Goal: Task Accomplishment & Management: Manage account settings

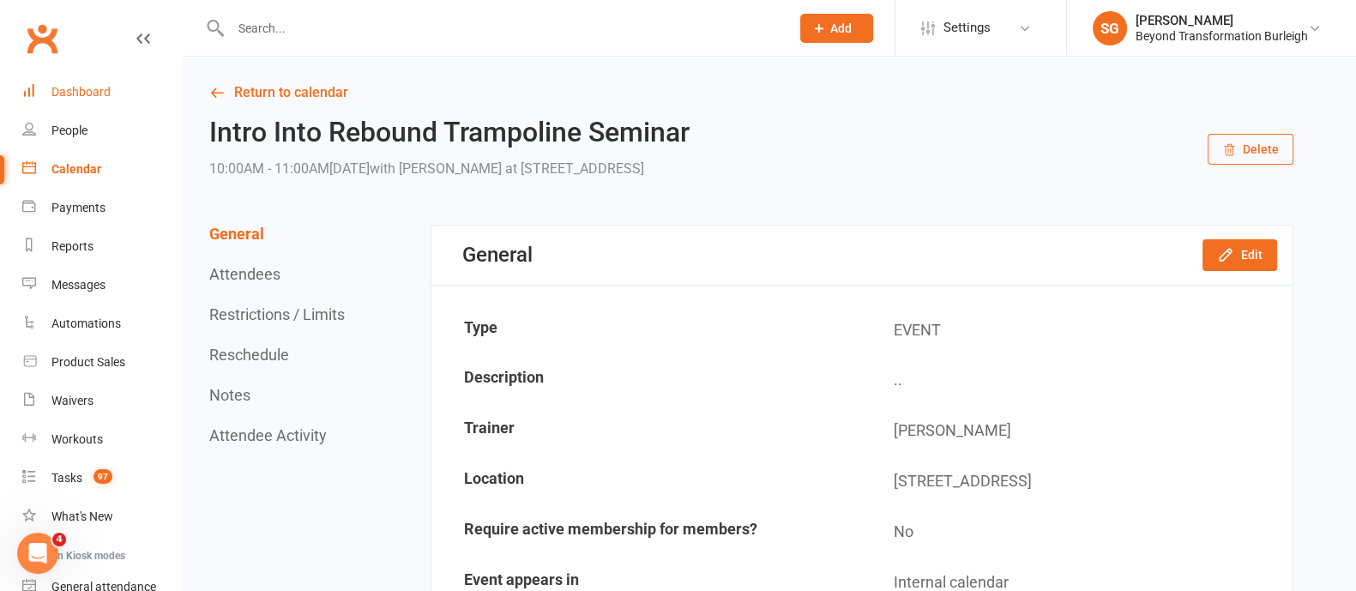
click at [100, 92] on div "Dashboard" at bounding box center [80, 92] width 59 height 14
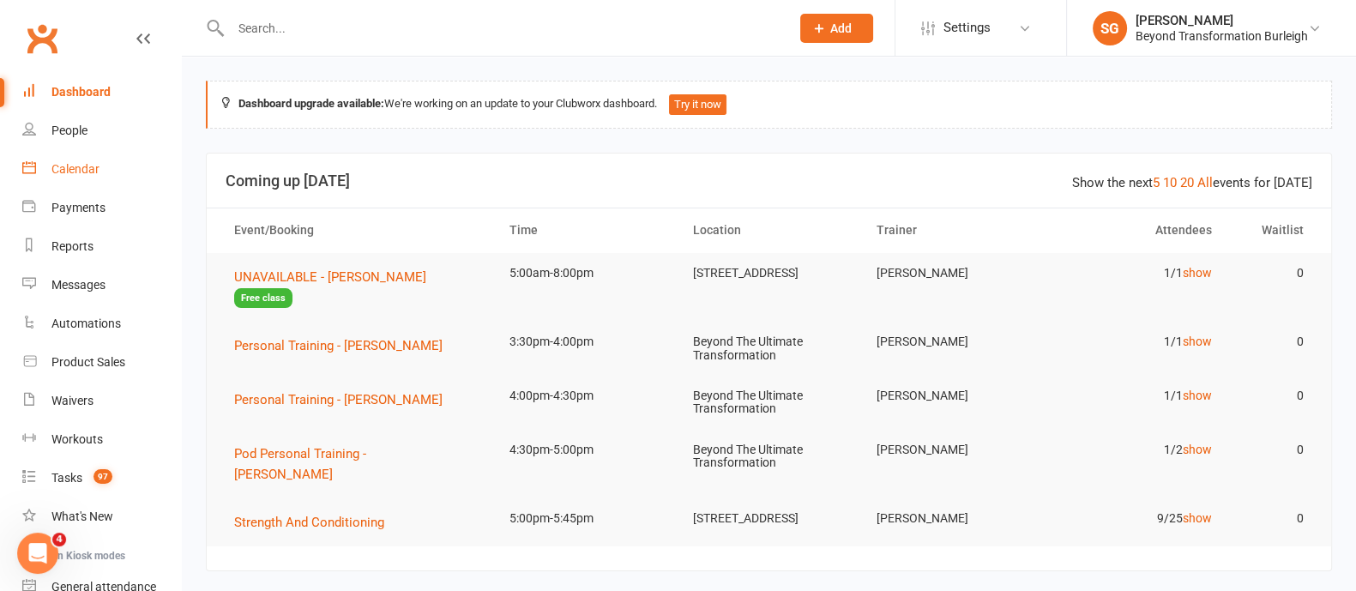
click at [75, 166] on div "Calendar" at bounding box center [75, 169] width 48 height 14
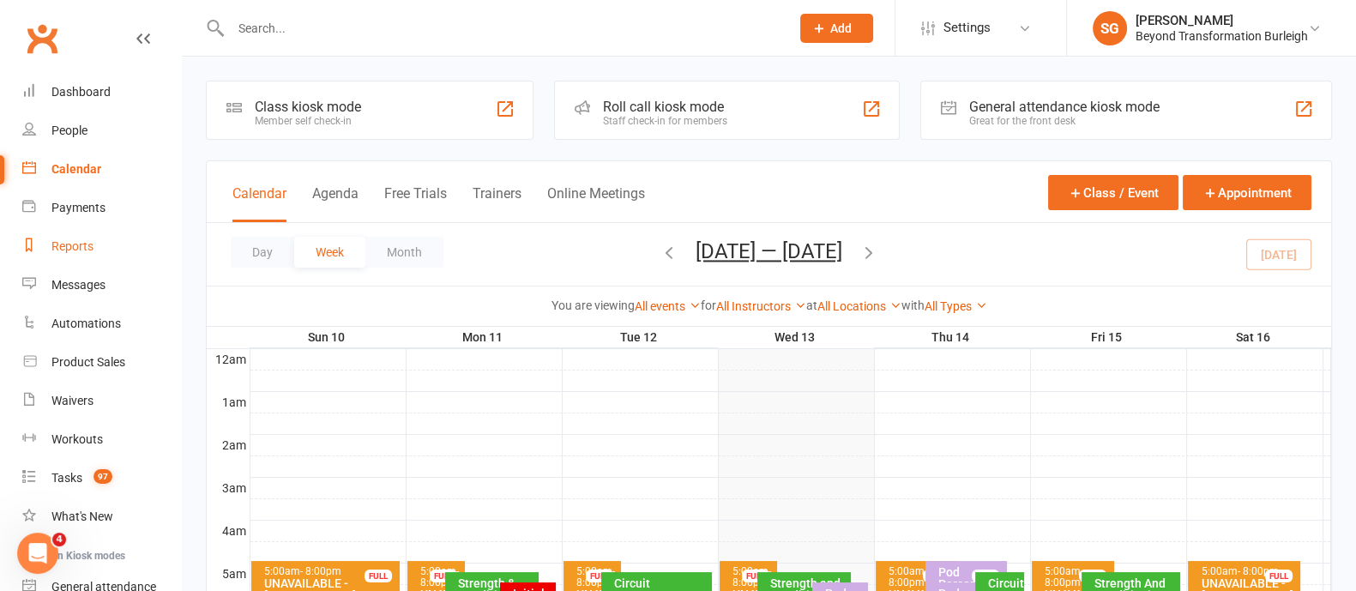
click at [76, 248] on div "Reports" at bounding box center [72, 246] width 42 height 14
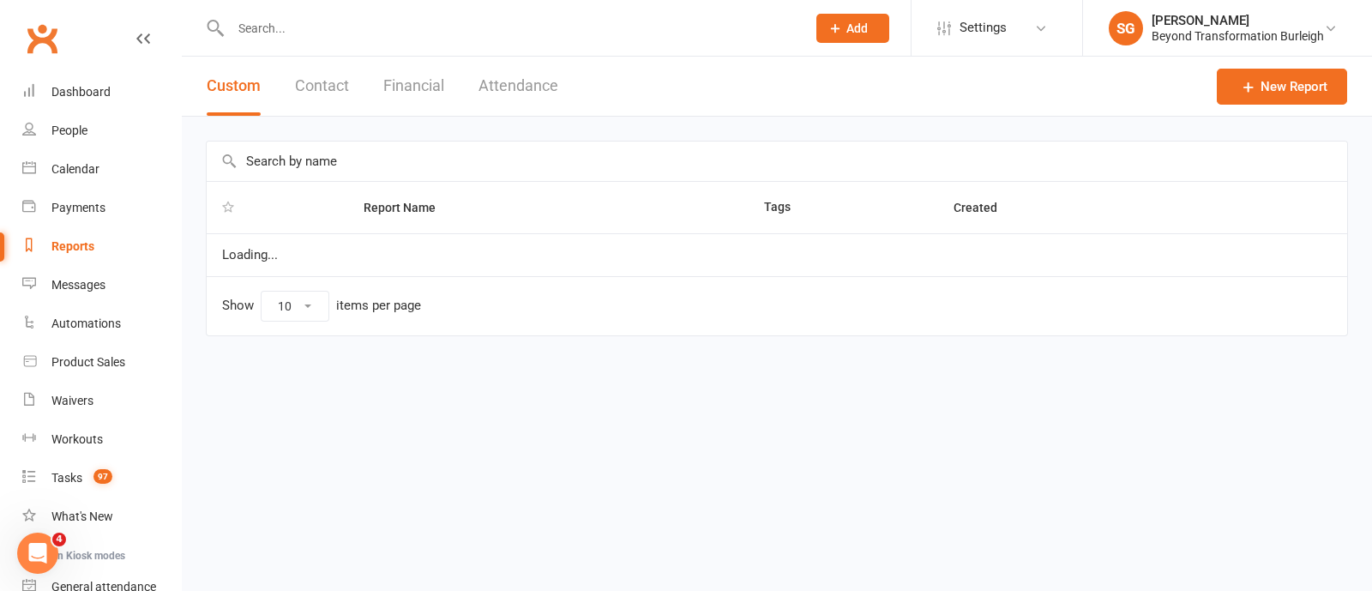
select select "100"
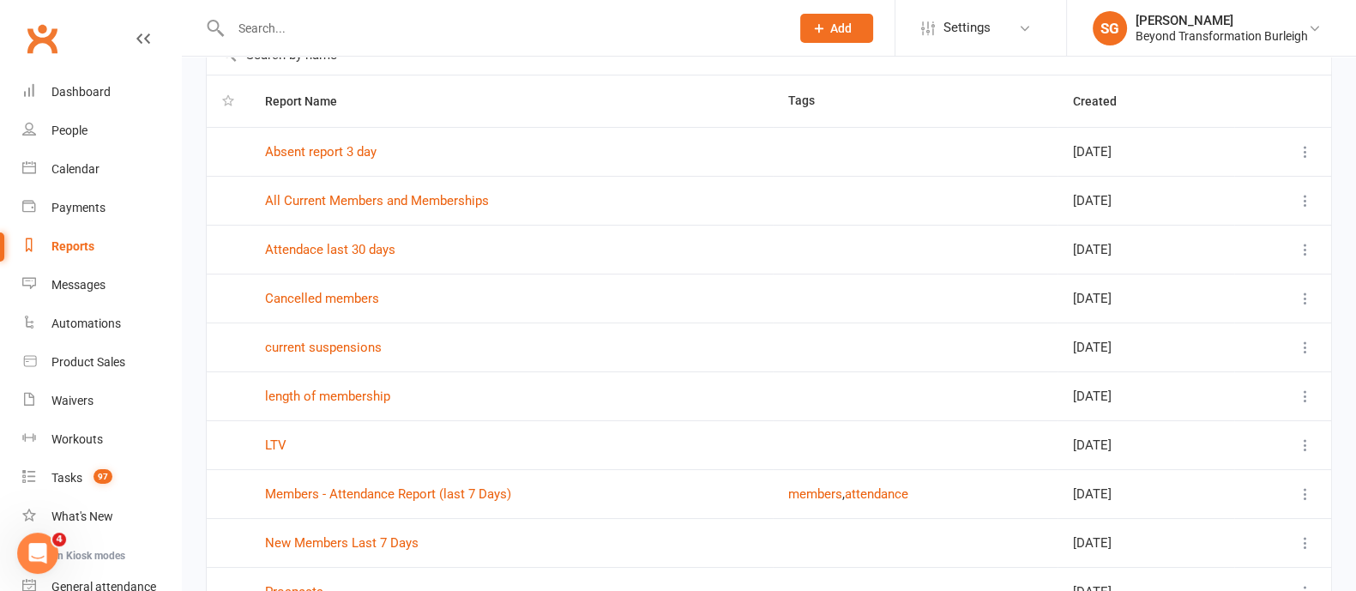
scroll to position [214, 0]
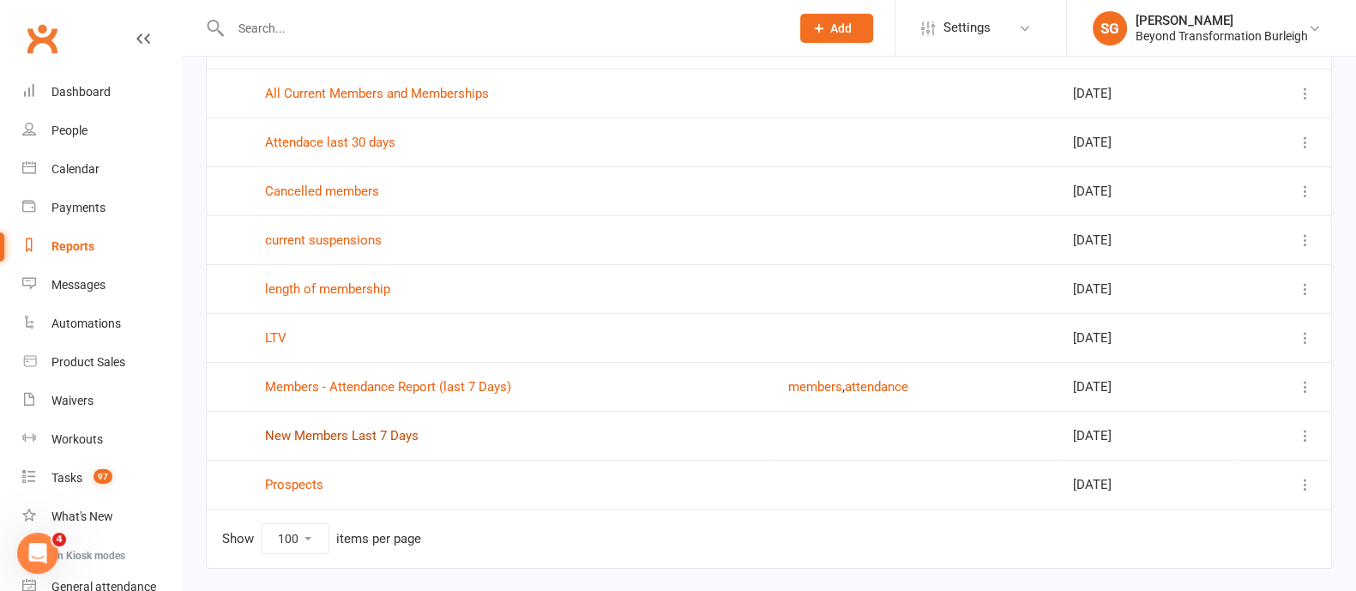
click at [340, 435] on link "New Members Last 7 Days" at bounding box center [341, 435] width 153 height 15
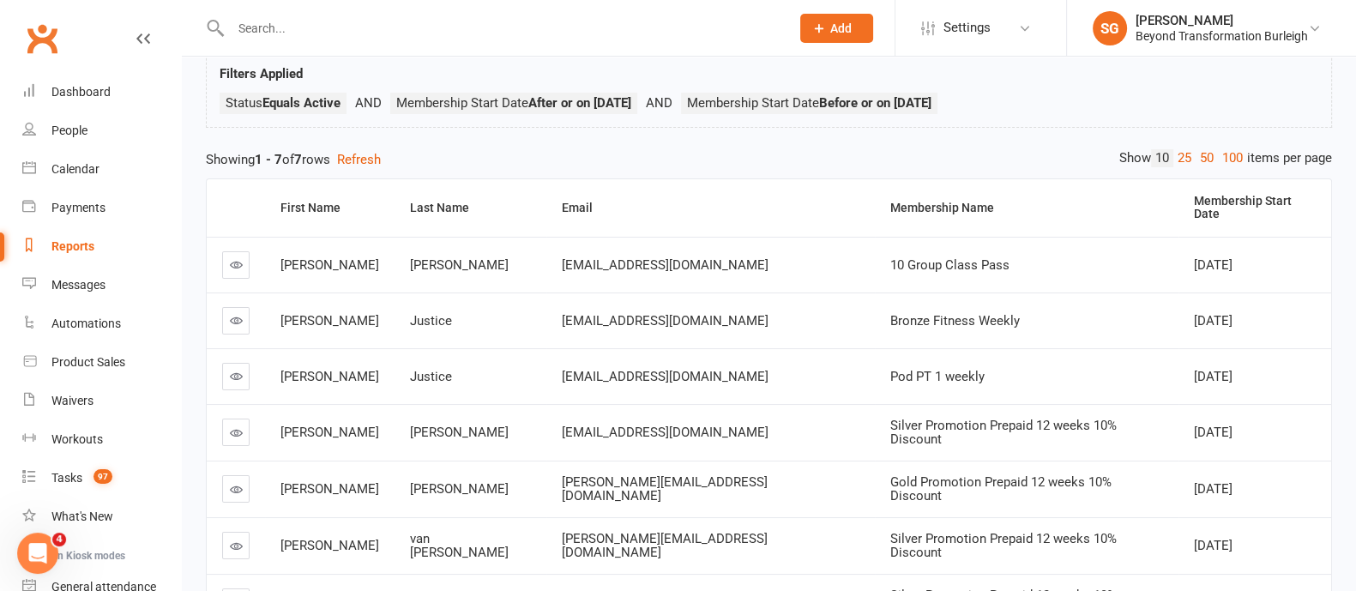
scroll to position [214, 0]
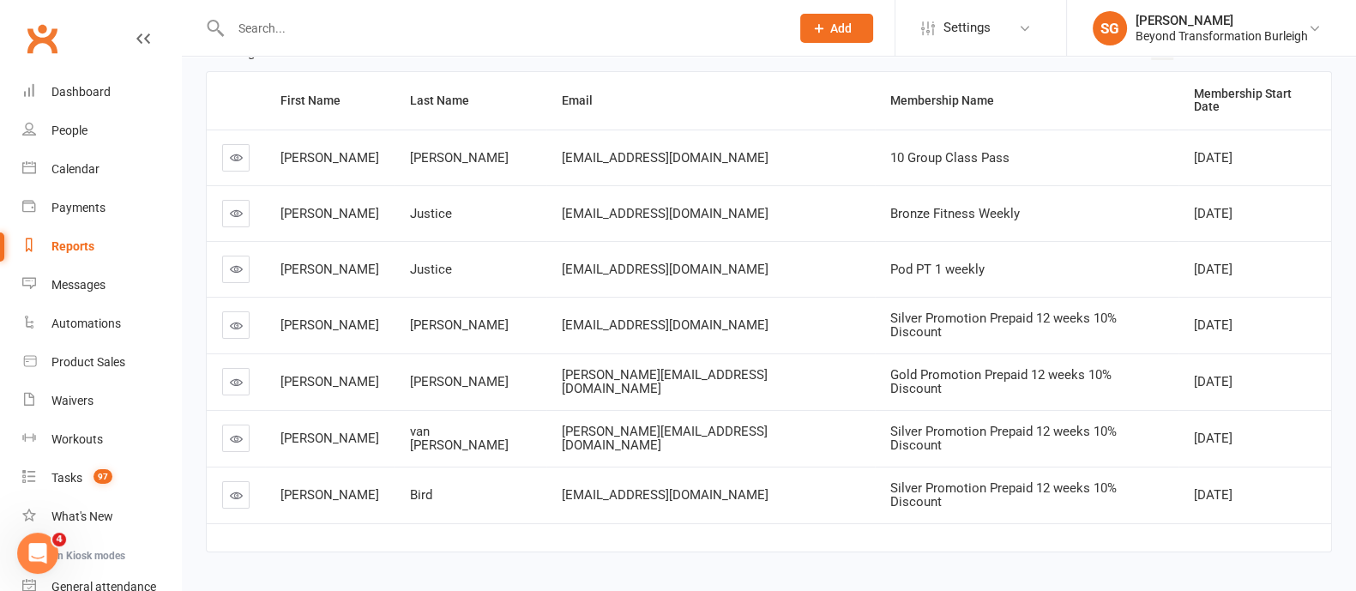
click at [283, 32] on input "text" at bounding box center [502, 28] width 552 height 24
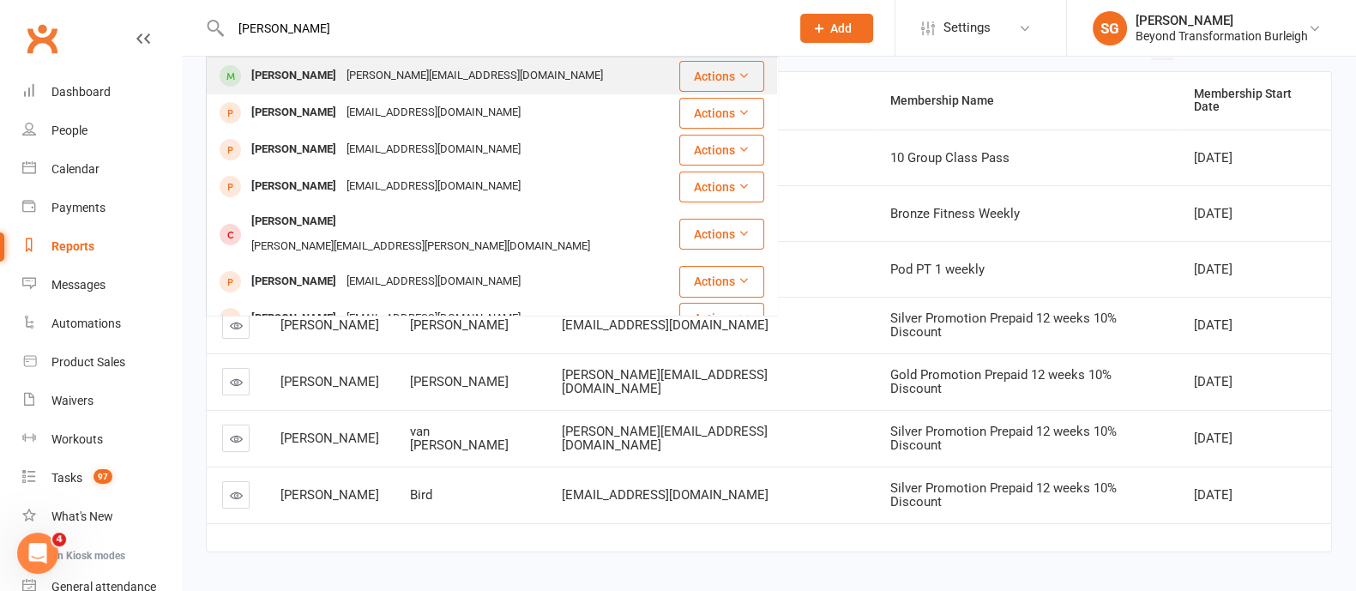
type input "[PERSON_NAME]"
click at [341, 68] on div "[PERSON_NAME][EMAIL_ADDRESS][DOMAIN_NAME]" at bounding box center [474, 75] width 267 height 25
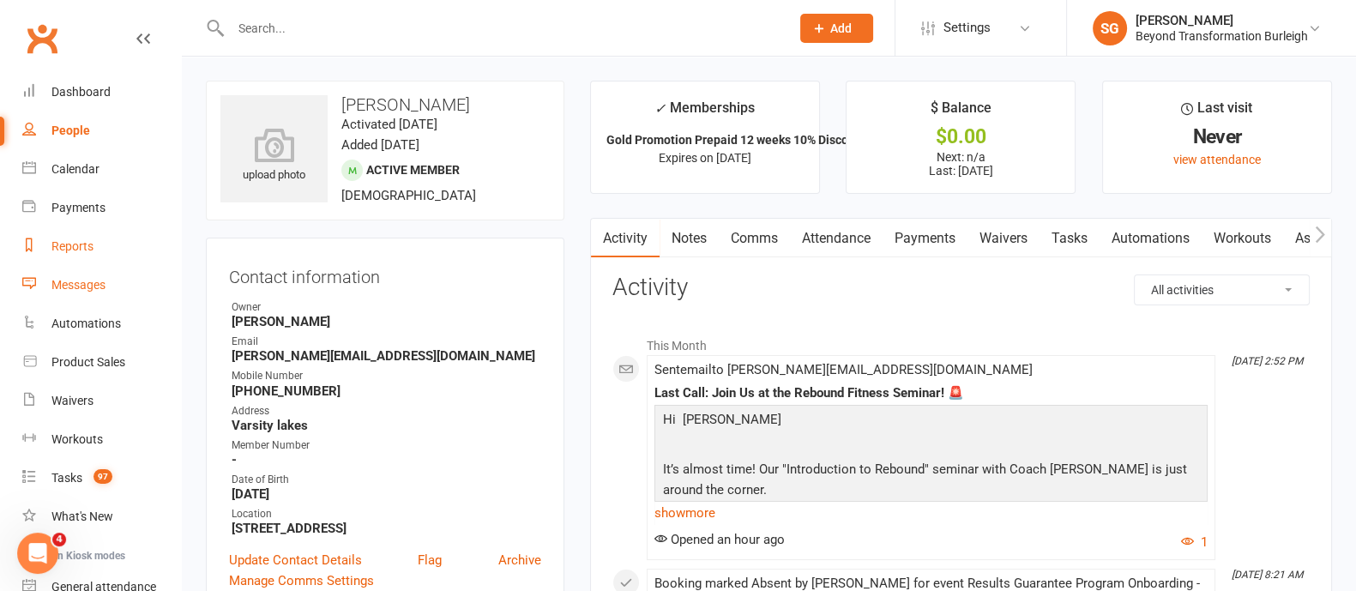
drag, startPoint x: 73, startPoint y: 244, endPoint x: 119, endPoint y: 289, distance: 64.9
click at [73, 243] on div "Reports" at bounding box center [72, 246] width 42 height 14
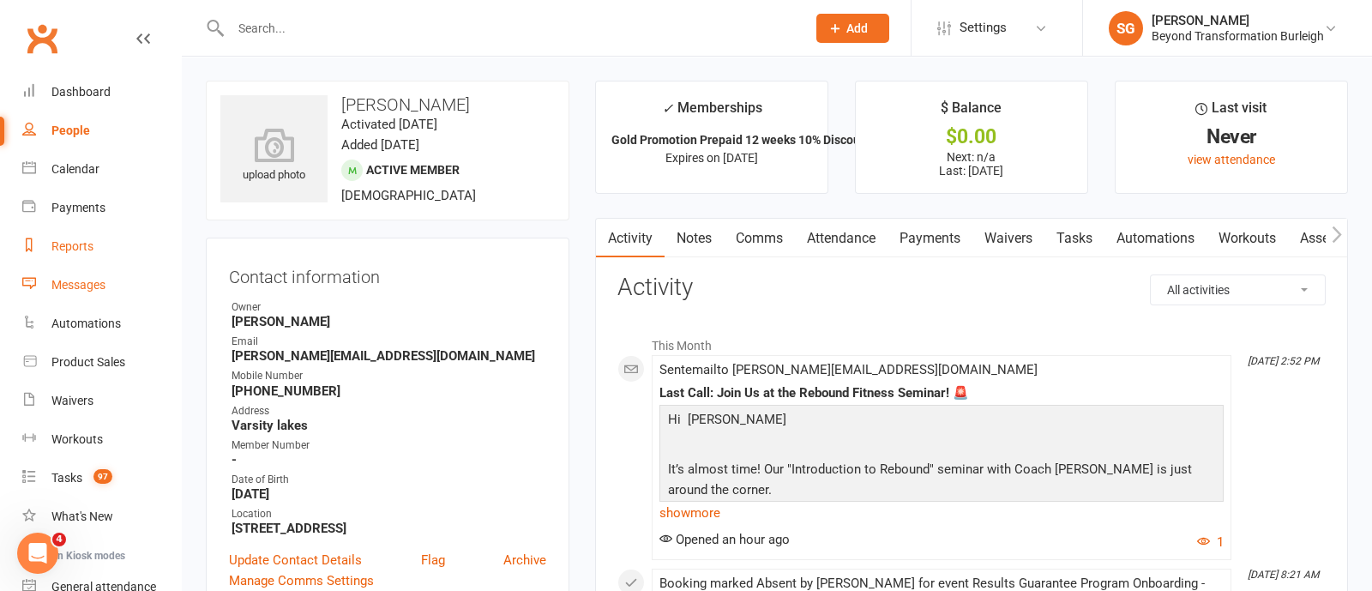
select select "100"
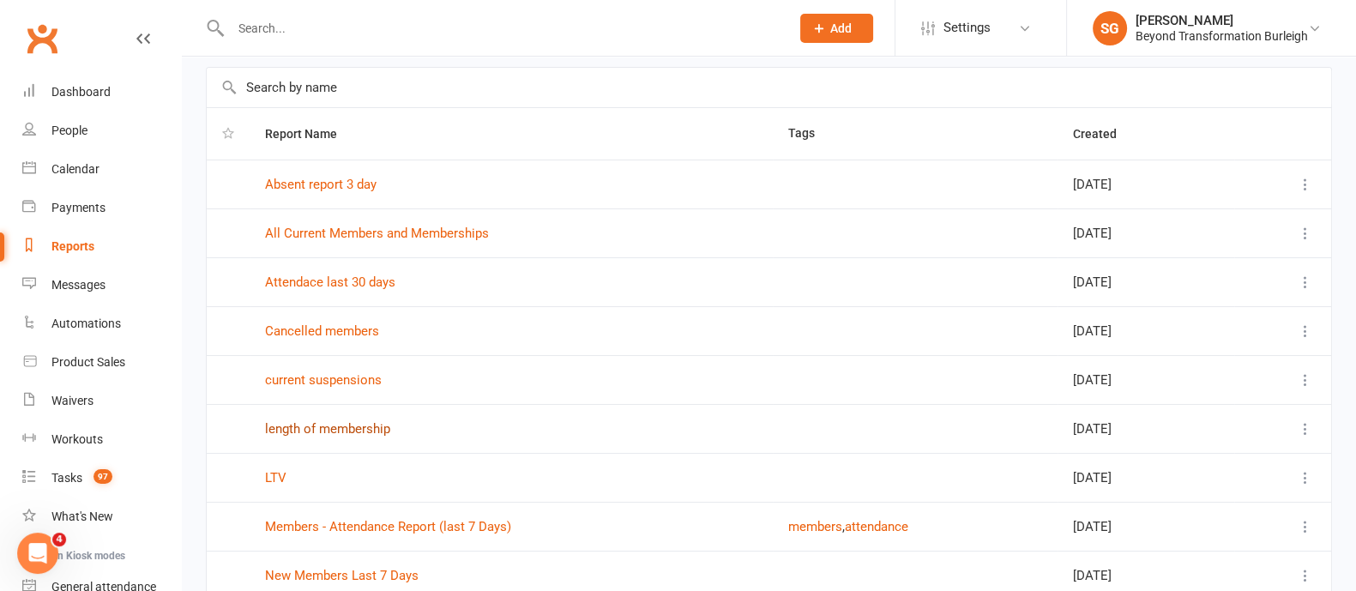
scroll to position [106, 0]
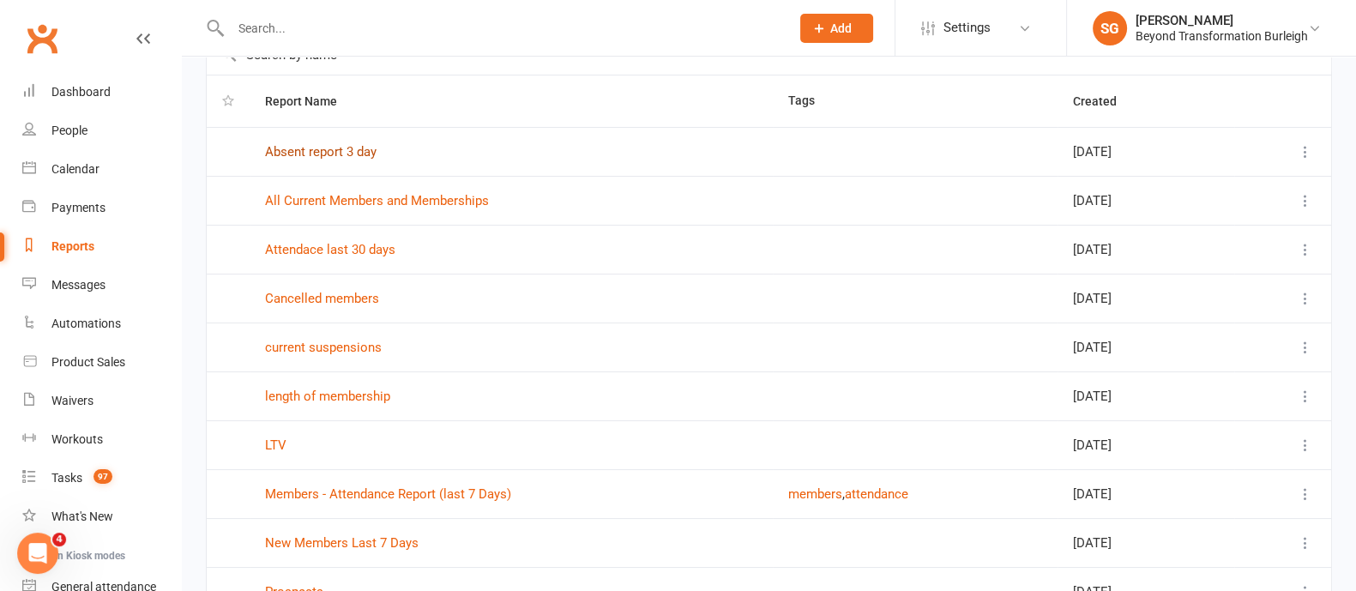
click at [360, 144] on link "Absent report 3 day" at bounding box center [320, 151] width 111 height 15
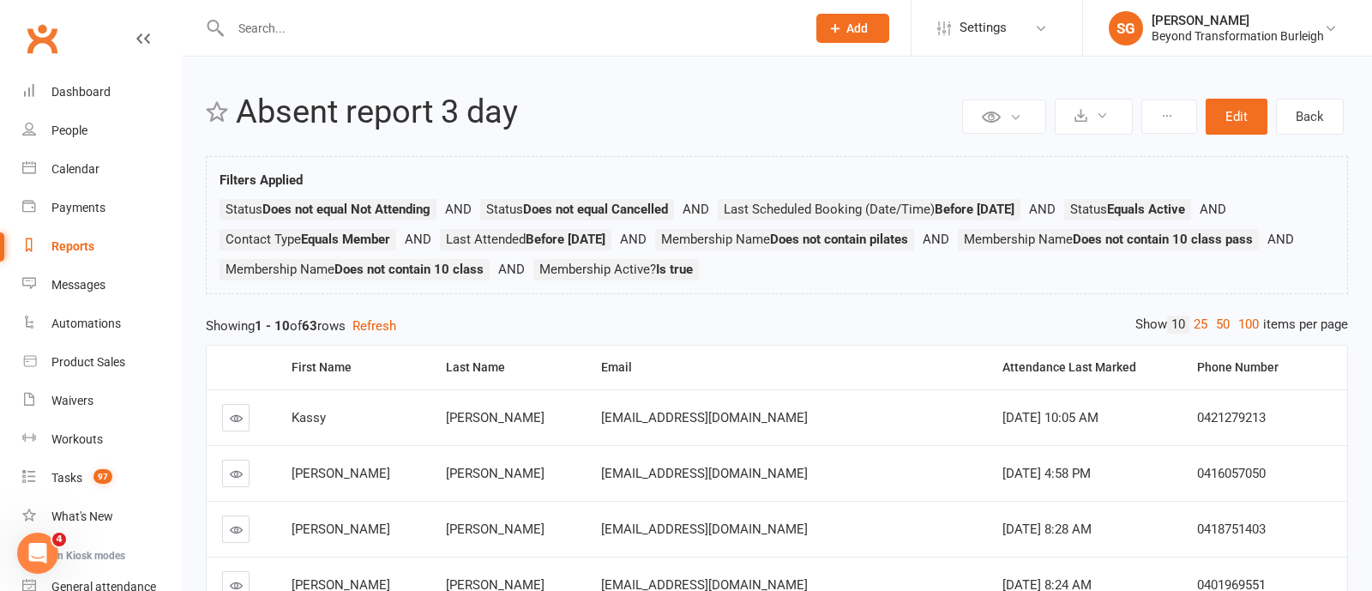
select select "100"
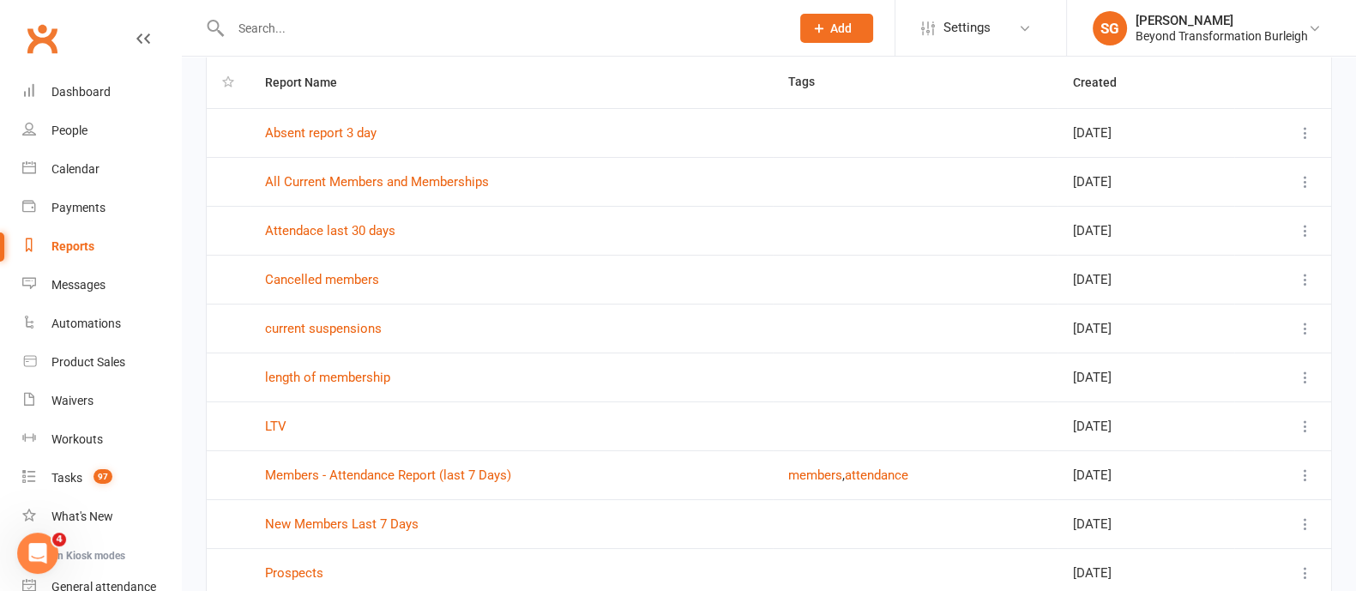
scroll to position [214, 0]
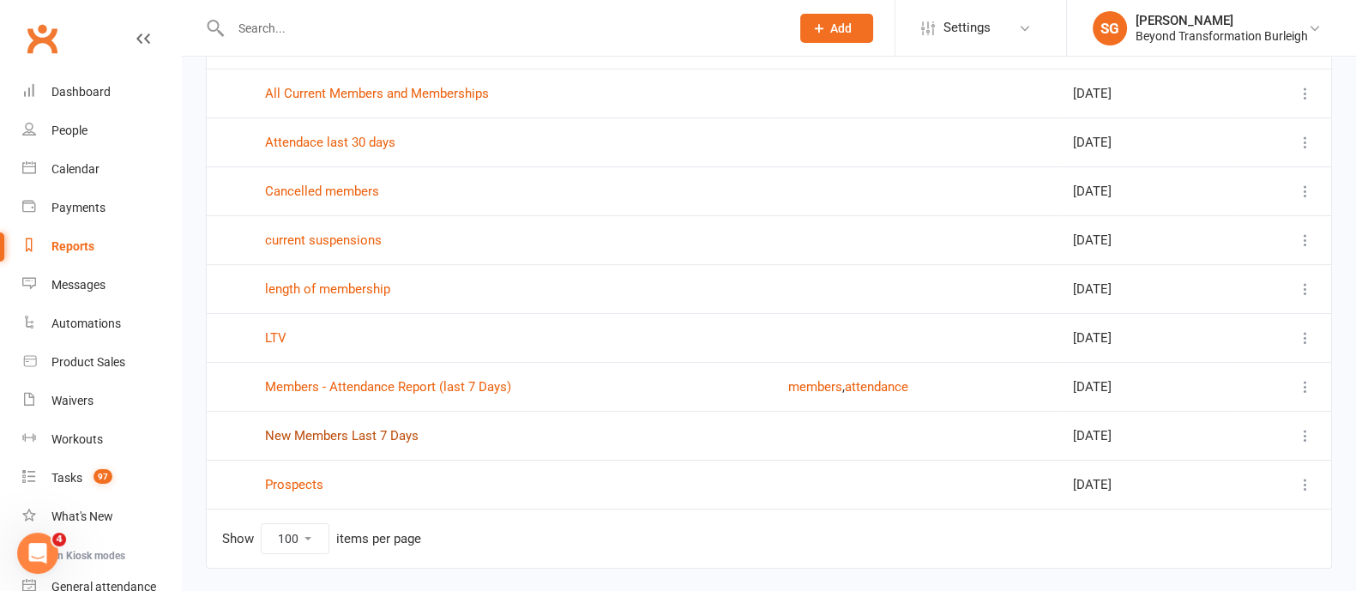
click at [347, 437] on link "New Members Last 7 Days" at bounding box center [341, 435] width 153 height 15
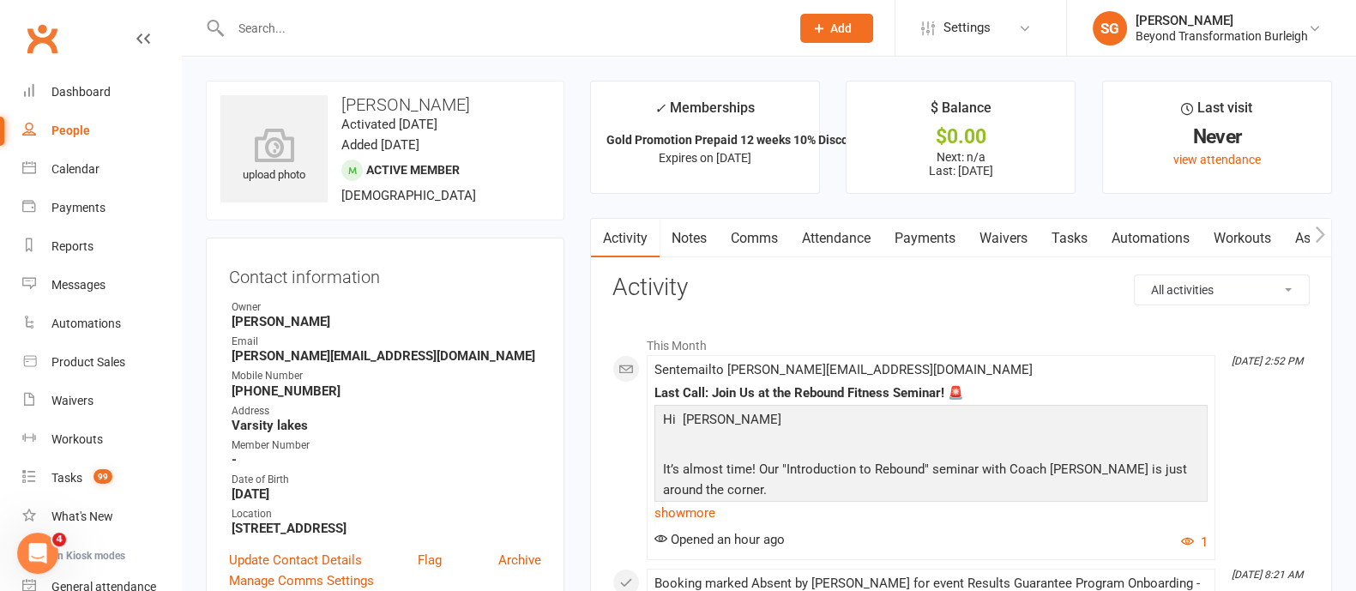
click at [913, 241] on link "Payments" at bounding box center [924, 238] width 85 height 39
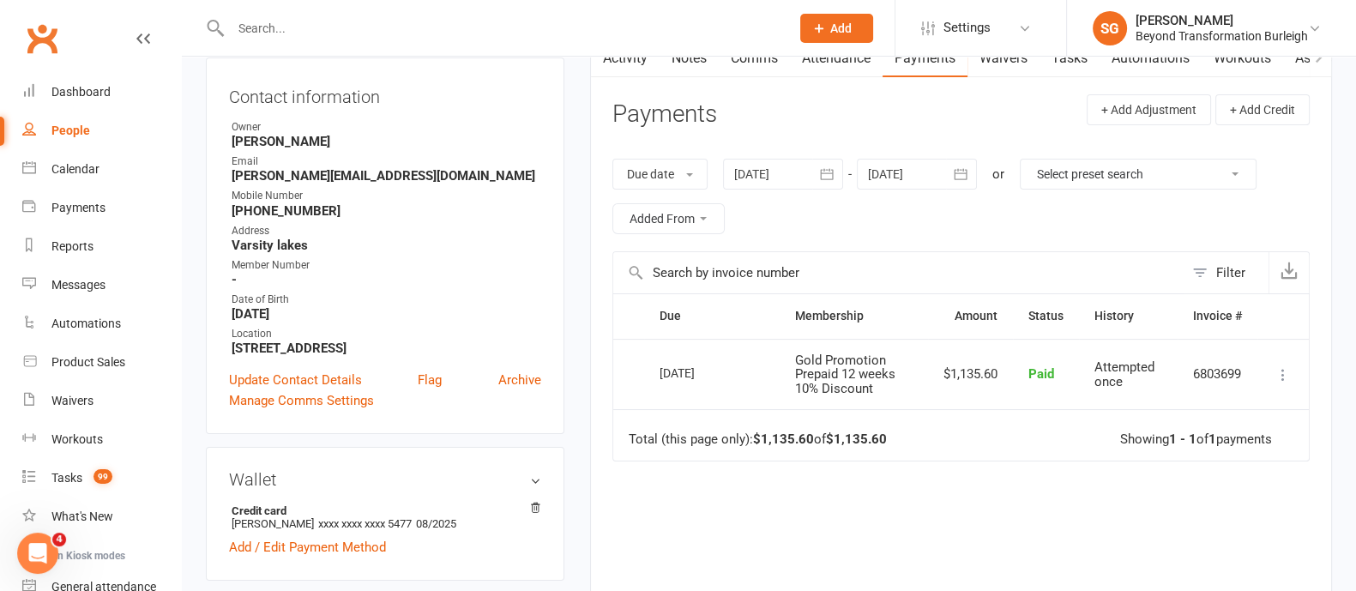
scroll to position [214, 0]
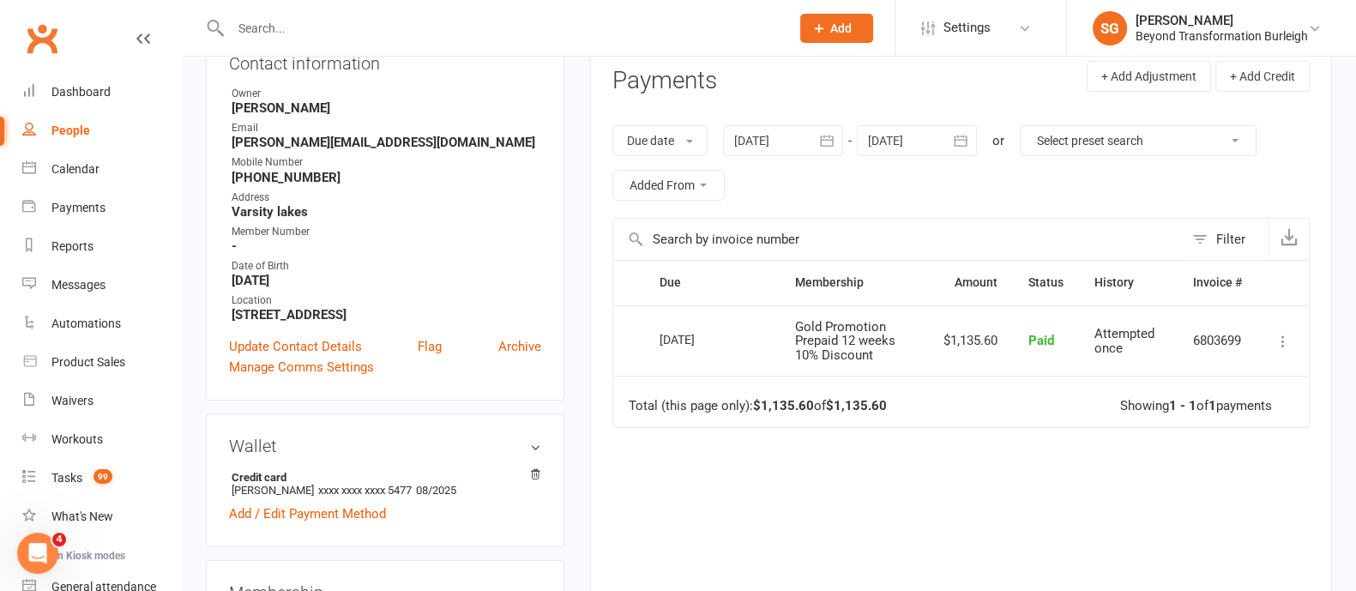
click at [274, 20] on input "text" at bounding box center [502, 28] width 552 height 24
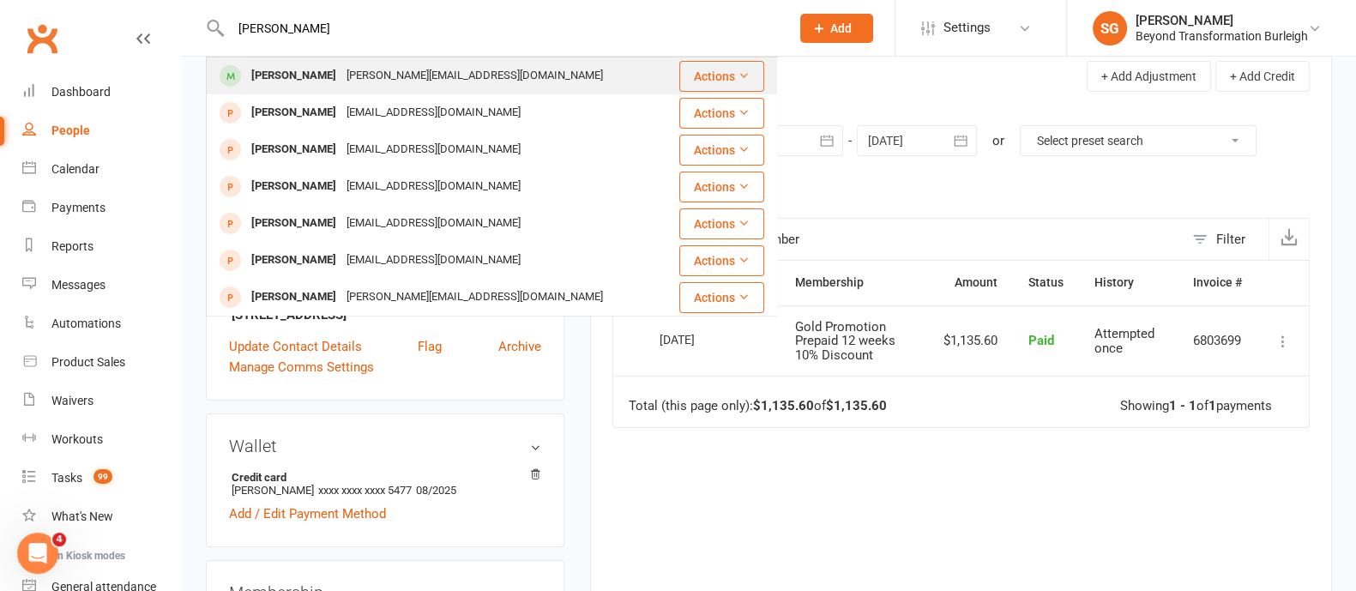
type input "kerry van gem"
click at [304, 68] on div "Kerry van Gemert" at bounding box center [293, 75] width 95 height 25
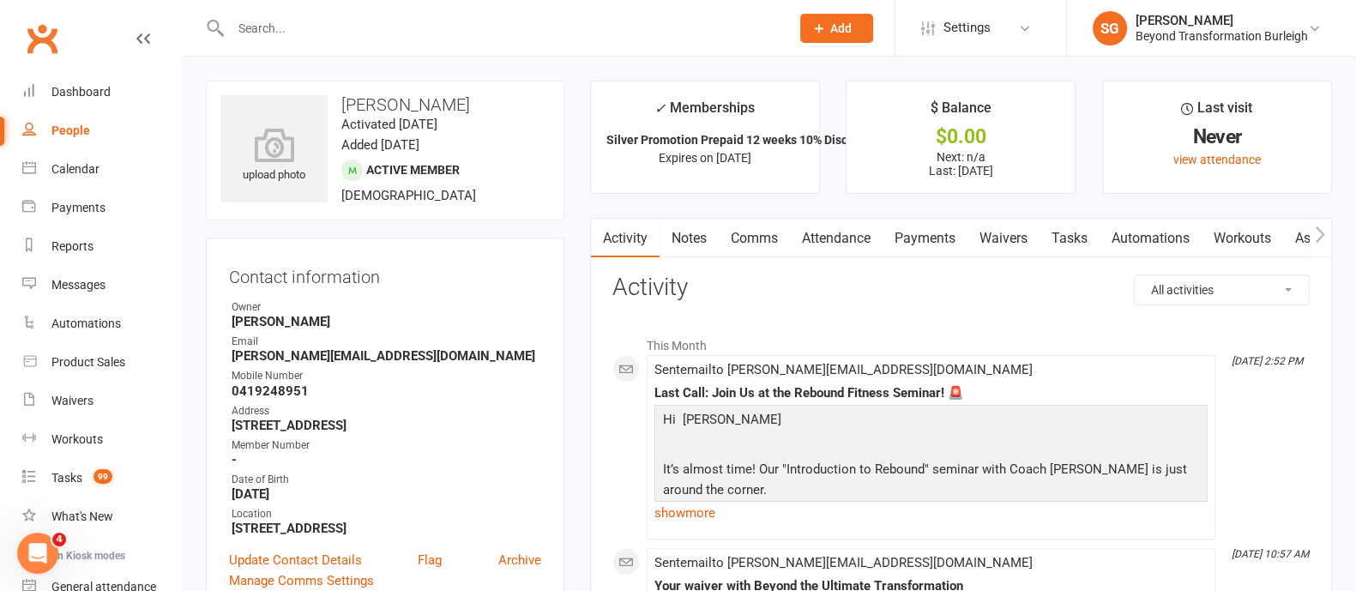
click at [939, 240] on link "Payments" at bounding box center [924, 238] width 85 height 39
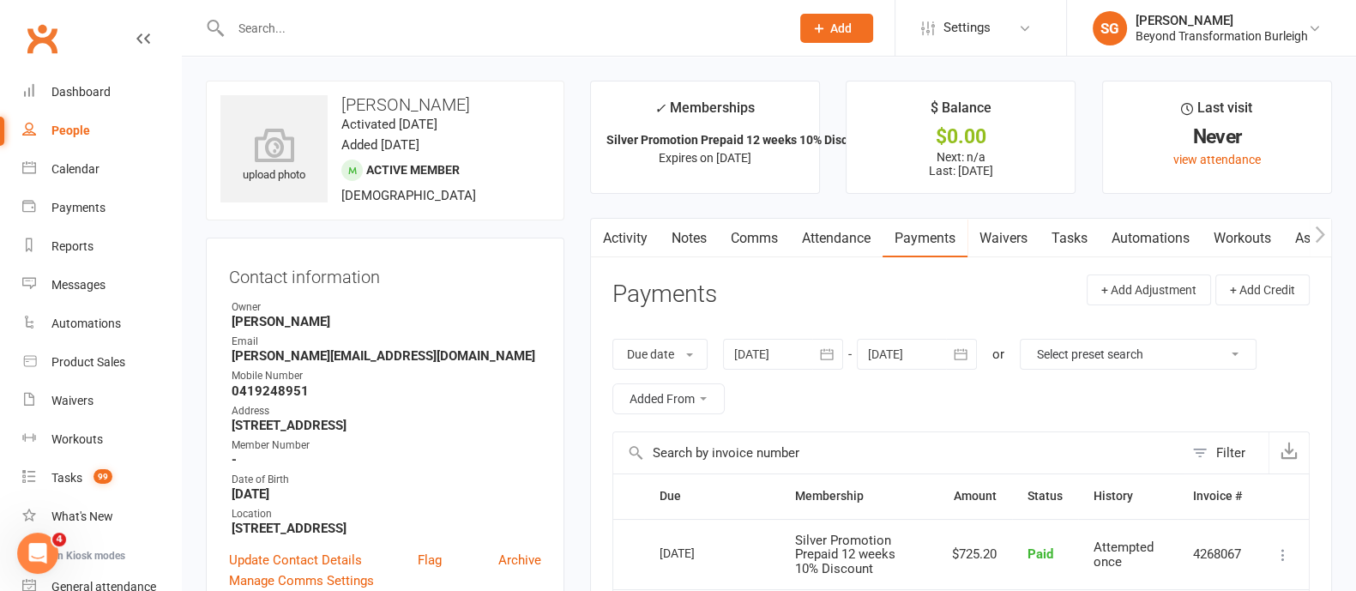
click at [277, 28] on input "text" at bounding box center [502, 28] width 552 height 24
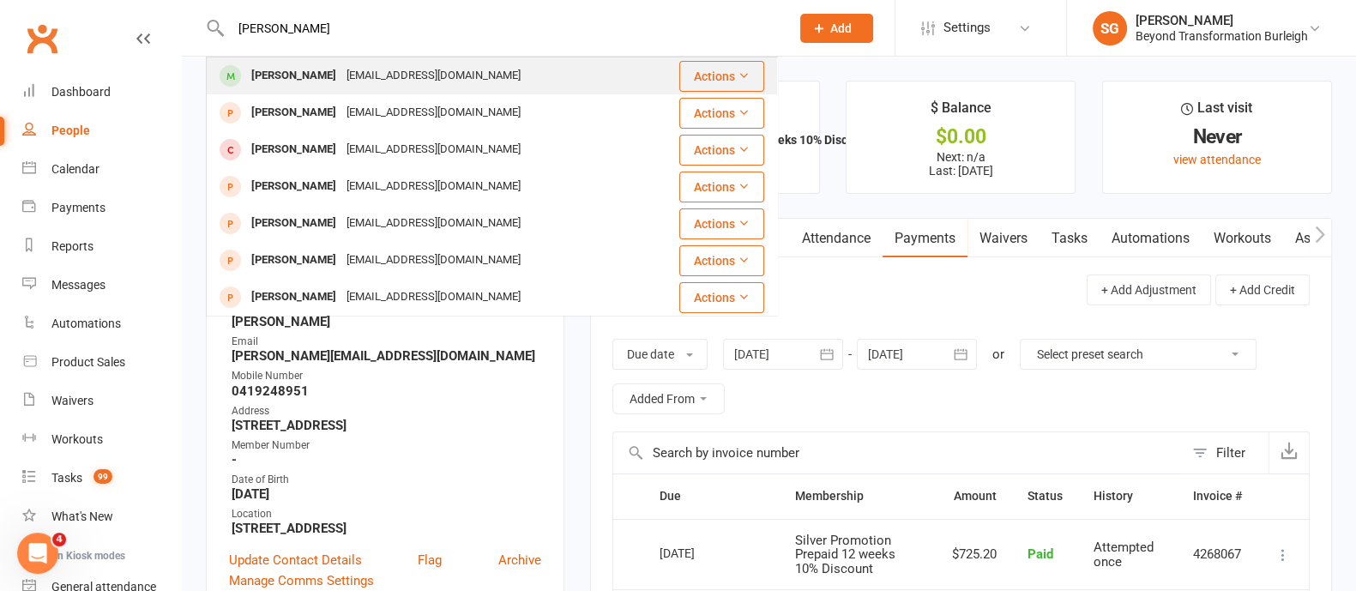
type input "meredith"
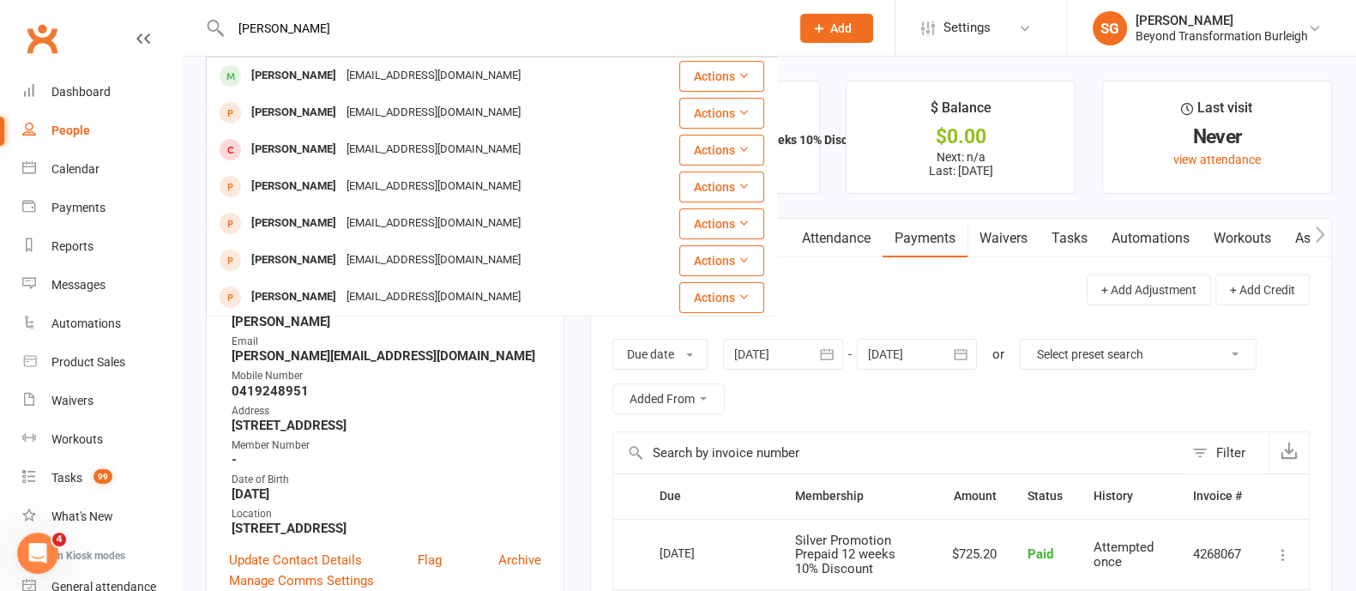
drag, startPoint x: 300, startPoint y: 67, endPoint x: 328, endPoint y: 96, distance: 40.0
click at [300, 68] on div "Meredith Bird" at bounding box center [293, 75] width 95 height 25
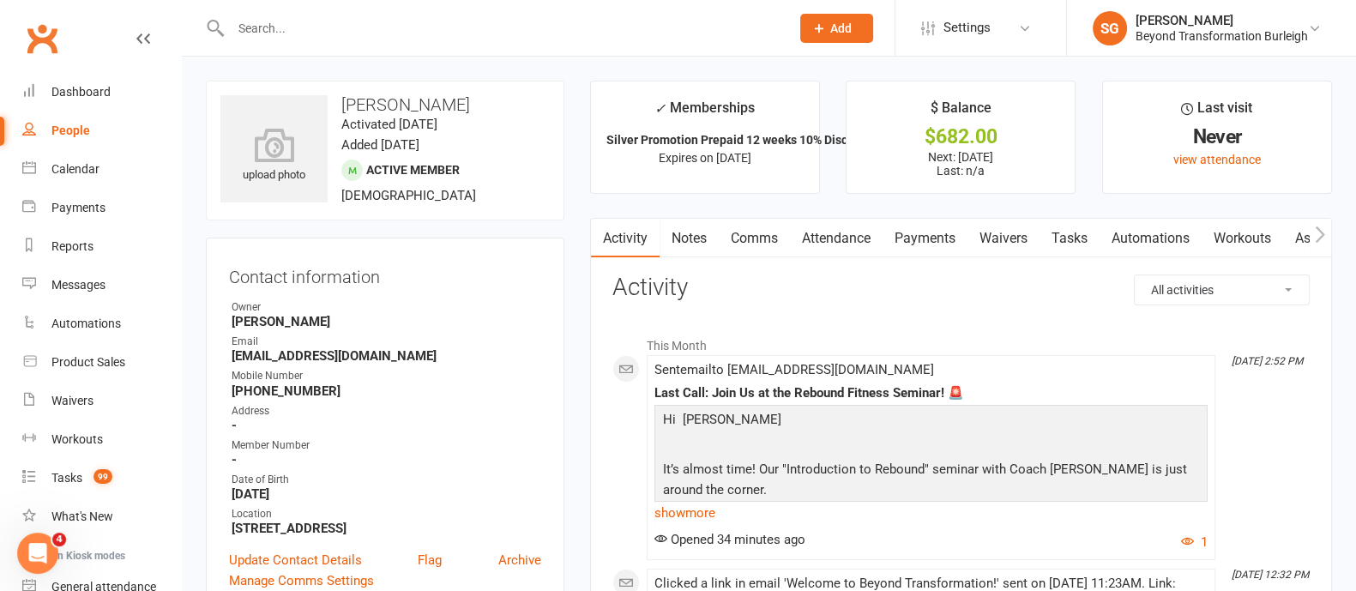
click at [928, 238] on link "Payments" at bounding box center [924, 238] width 85 height 39
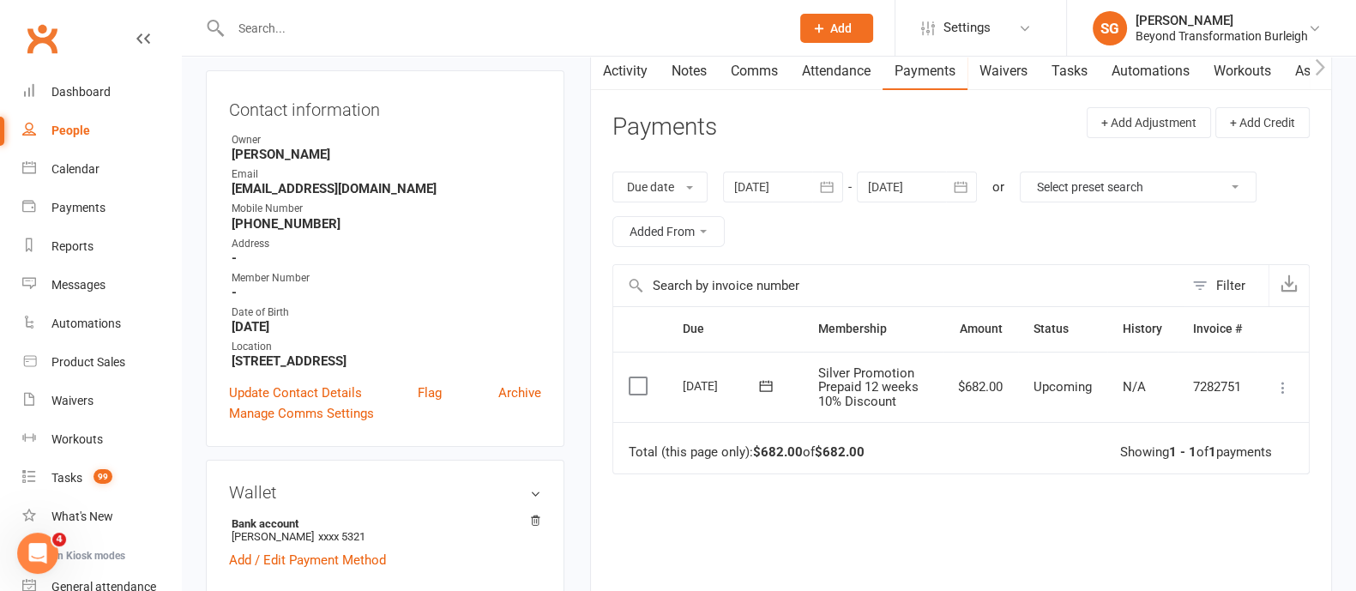
scroll to position [214, 0]
